Goal: Check status: Check status

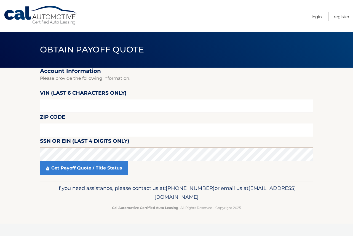
click at [49, 106] on input "text" at bounding box center [176, 106] width 273 height 14
paste input "752069"
type input "752069"
click at [47, 132] on input "text" at bounding box center [176, 130] width 273 height 14
paste input "19067"
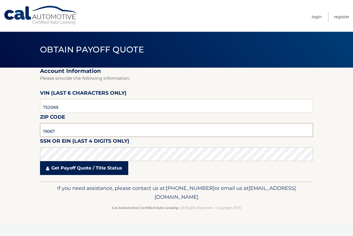
type input "19067"
click at [106, 171] on link "Get Payoff Quote / Title Status" at bounding box center [84, 168] width 88 height 14
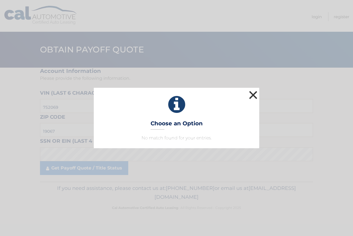
click at [253, 94] on button "×" at bounding box center [253, 94] width 11 height 11
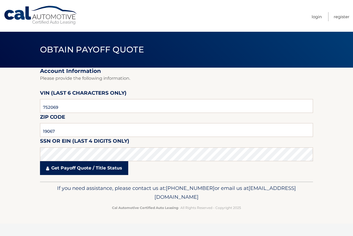
click at [88, 170] on link "Get Payoff Quote / Title Status" at bounding box center [84, 168] width 88 height 14
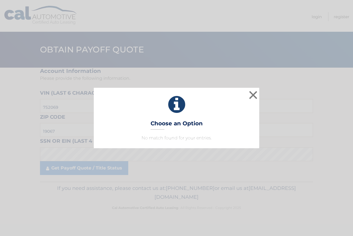
click at [173, 138] on p "No match found for your entries." at bounding box center [177, 138] width 152 height 7
click at [176, 121] on h3 "Choose an Option" at bounding box center [177, 125] width 52 height 10
click at [255, 96] on button "×" at bounding box center [253, 94] width 11 height 11
